Goal: Task Accomplishment & Management: Use online tool/utility

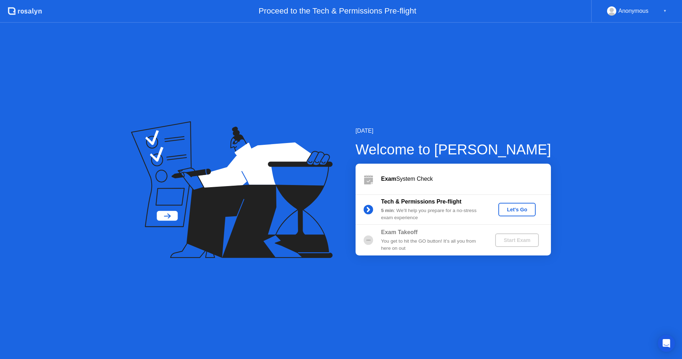
click at [503, 95] on div "[DATE] Welcome to [PERSON_NAME] Exam System Check Tech & Permissions Pre-flight…" at bounding box center [341, 191] width 682 height 336
click at [457, 81] on div "[DATE] Welcome to [PERSON_NAME] Exam System Check Tech & Permissions Pre-flight…" at bounding box center [341, 191] width 682 height 336
click at [478, 299] on div "[DATE] Welcome to [PERSON_NAME] Exam System Check Tech & Permissions Pre-flight…" at bounding box center [341, 191] width 682 height 336
click at [665, 9] on div "▼" at bounding box center [665, 10] width 4 height 9
click at [517, 210] on div "Let's Go" at bounding box center [517, 209] width 32 height 6
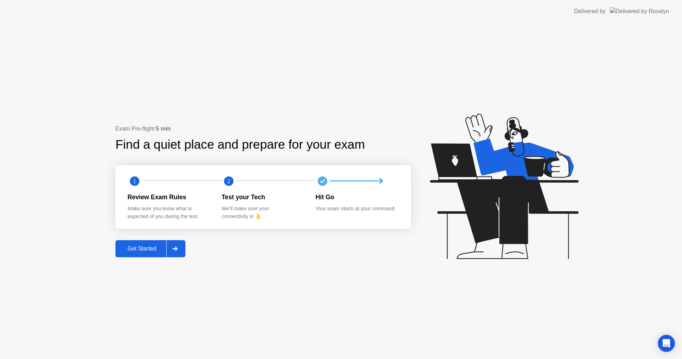
click at [141, 248] on div "Get Started" at bounding box center [142, 248] width 49 height 6
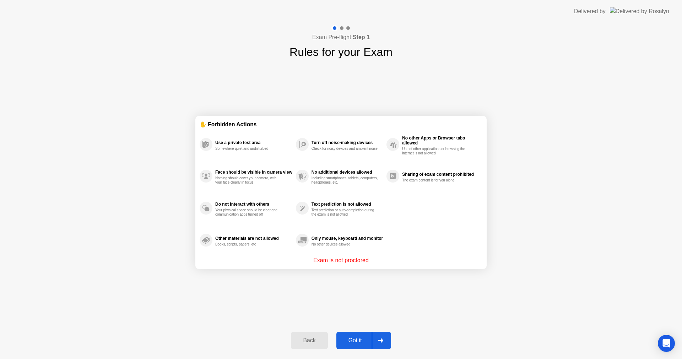
click at [547, 149] on div "Exam Pre-flight: Step 1 Rules for your Exam ✋ Forbidden Actions Use a private t…" at bounding box center [341, 191] width 682 height 336
click at [549, 324] on div "Exam Pre-flight: Step 1 Rules for your Exam ✋ Forbidden Actions Use a private t…" at bounding box center [341, 191] width 682 height 336
click at [470, 146] on div "No other Apps or Browser tabs allowed Use of other applications or browsing the…" at bounding box center [440, 144] width 77 height 22
click at [353, 340] on div "Got it" at bounding box center [355, 340] width 33 height 6
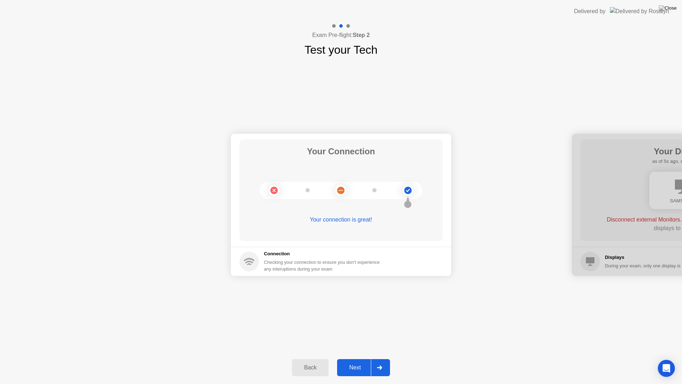
click at [355, 358] on div "Next" at bounding box center [355, 367] width 32 height 6
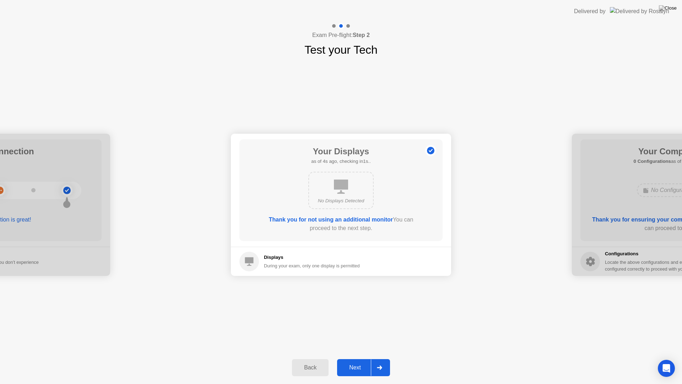
click at [506, 114] on div "Your Connection Your connection is great! Connection Checking your connection t…" at bounding box center [341, 204] width 682 height 293
click at [333, 358] on div "Back Next" at bounding box center [341, 367] width 682 height 33
click at [352, 358] on div "Next" at bounding box center [355, 367] width 32 height 6
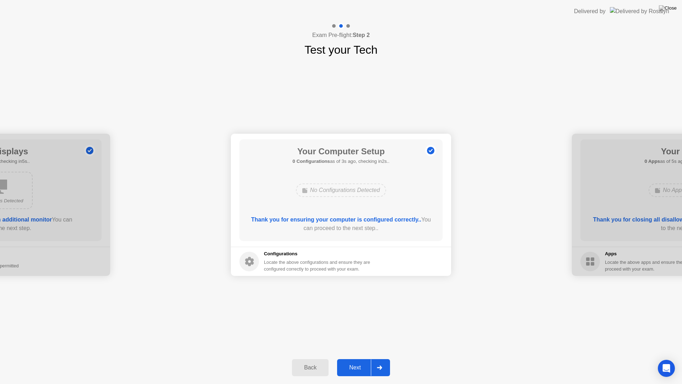
click at [354, 358] on div "Next" at bounding box center [355, 367] width 32 height 6
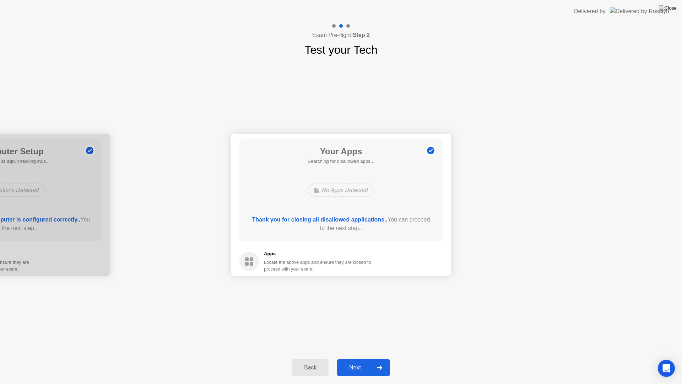
click at [356, 358] on div "Next" at bounding box center [355, 367] width 32 height 6
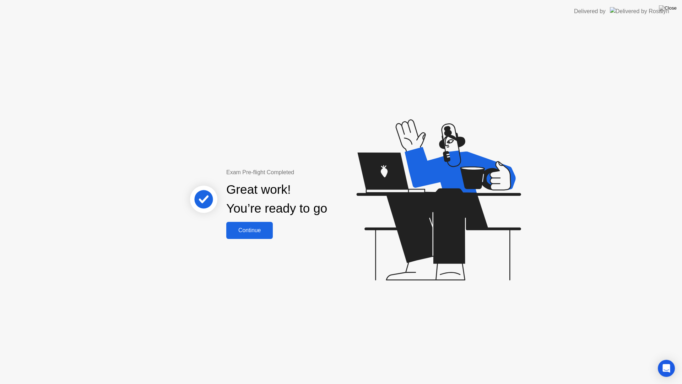
click at [252, 232] on div "Continue" at bounding box center [249, 230] width 42 height 6
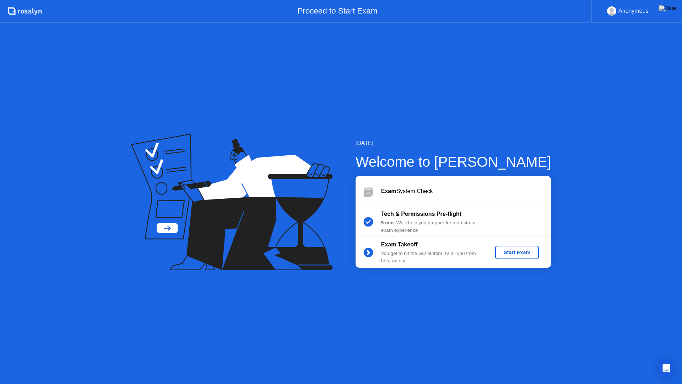
click at [346, 0] on div "Proceed to Start Exam" at bounding box center [316, 11] width 549 height 23
click at [378, 9] on div "Proceed to Start Exam" at bounding box center [316, 11] width 549 height 23
click at [519, 254] on div "Start Exam" at bounding box center [517, 252] width 38 height 6
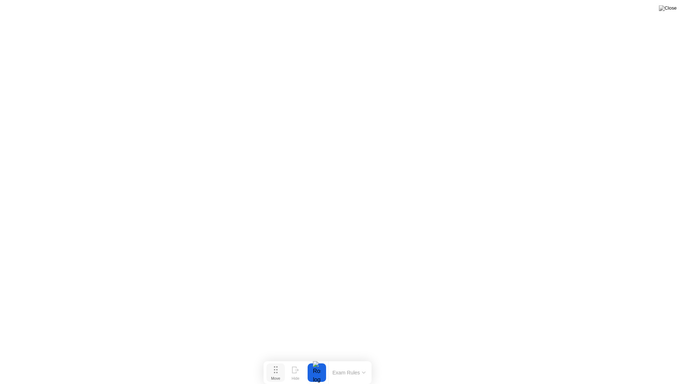
drag, startPoint x: 303, startPoint y: 373, endPoint x: 280, endPoint y: 377, distance: 23.8
click at [280, 358] on button "Move" at bounding box center [276, 372] width 18 height 18
click at [316, 358] on div at bounding box center [317, 372] width 15 height 18
click at [365, 358] on button "Exam Rules" at bounding box center [349, 372] width 38 height 6
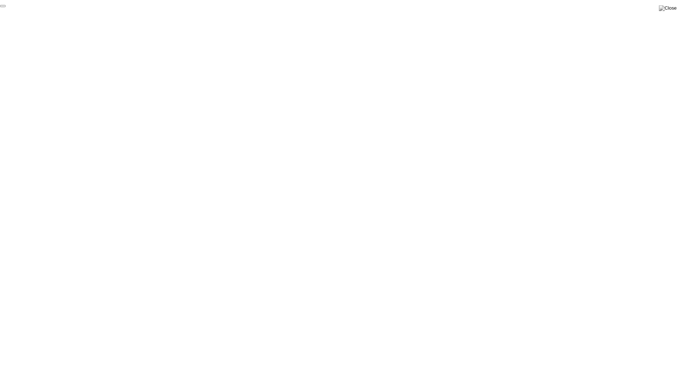
click div "End Proctoring Session"
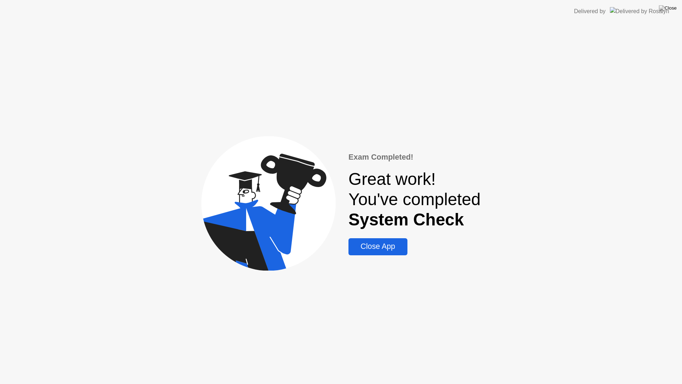
click at [373, 249] on div "Close App" at bounding box center [378, 246] width 54 height 9
